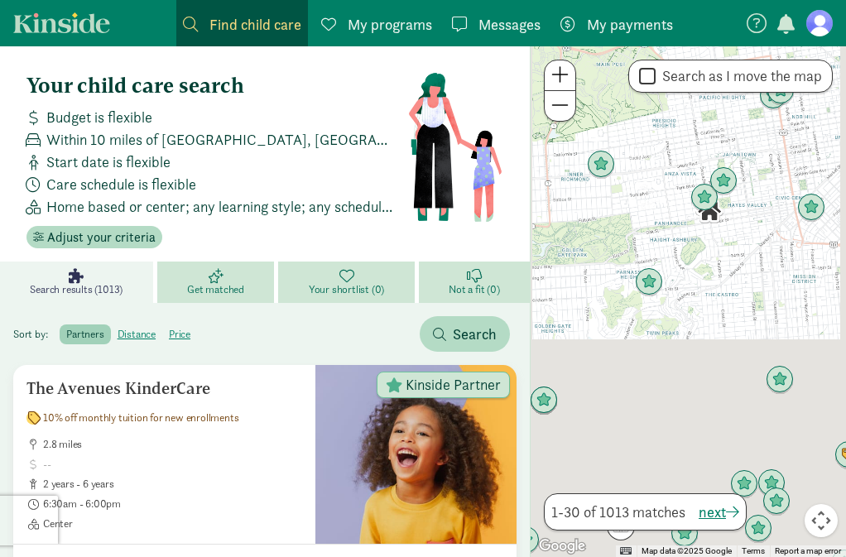
click at [810, 26] on figure at bounding box center [819, 23] width 26 height 26
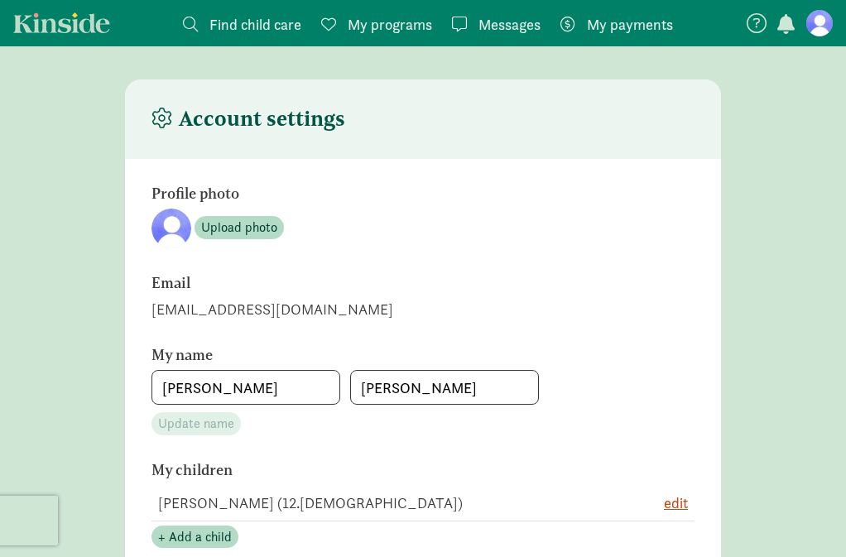
click at [386, 36] on link "My programs Programs" at bounding box center [377, 23] width 124 height 46
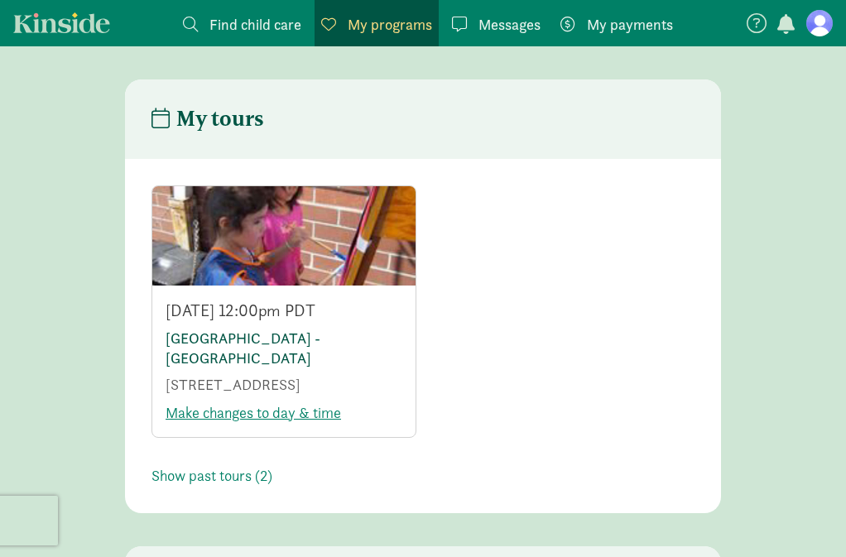
click at [263, 341] on link "[GEOGRAPHIC_DATA] - [GEOGRAPHIC_DATA]" at bounding box center [243, 348] width 155 height 39
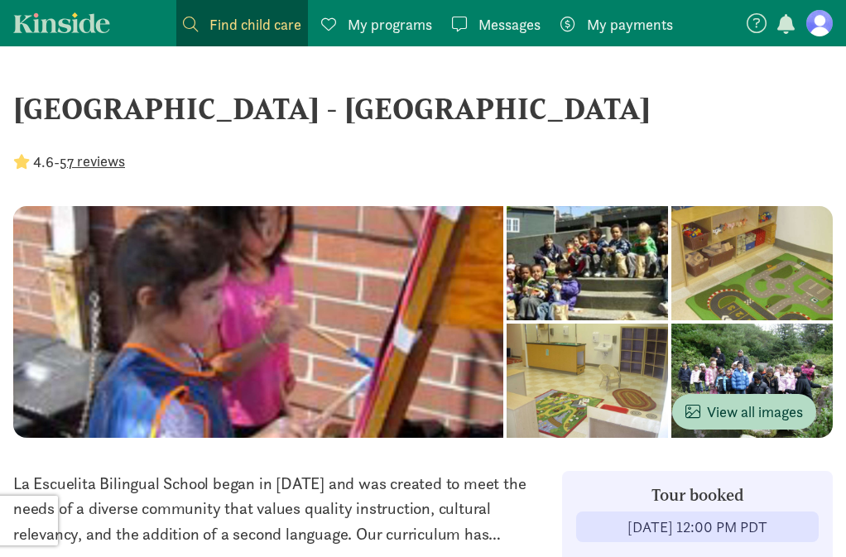
click at [507, 320] on div at bounding box center [587, 263] width 161 height 114
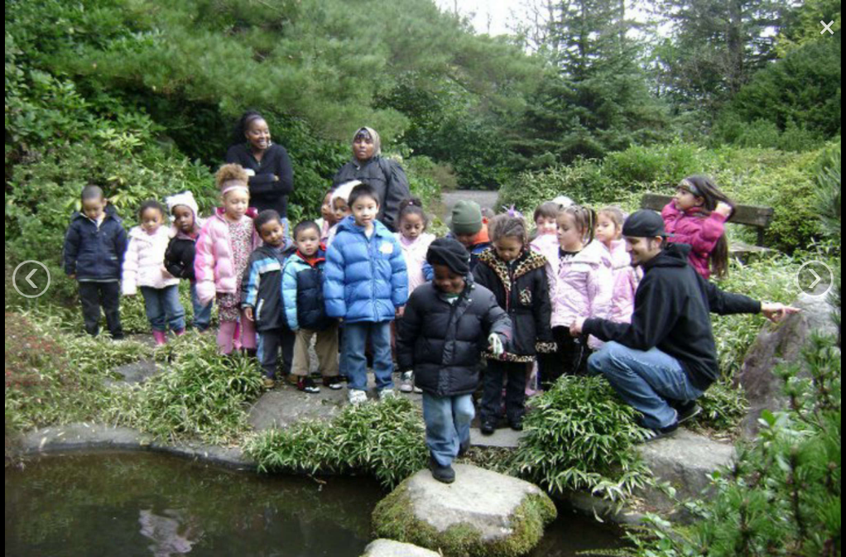
click at [826, 34] on link "×" at bounding box center [827, 25] width 38 height 50
